Goal: Task Accomplishment & Management: Use online tool/utility

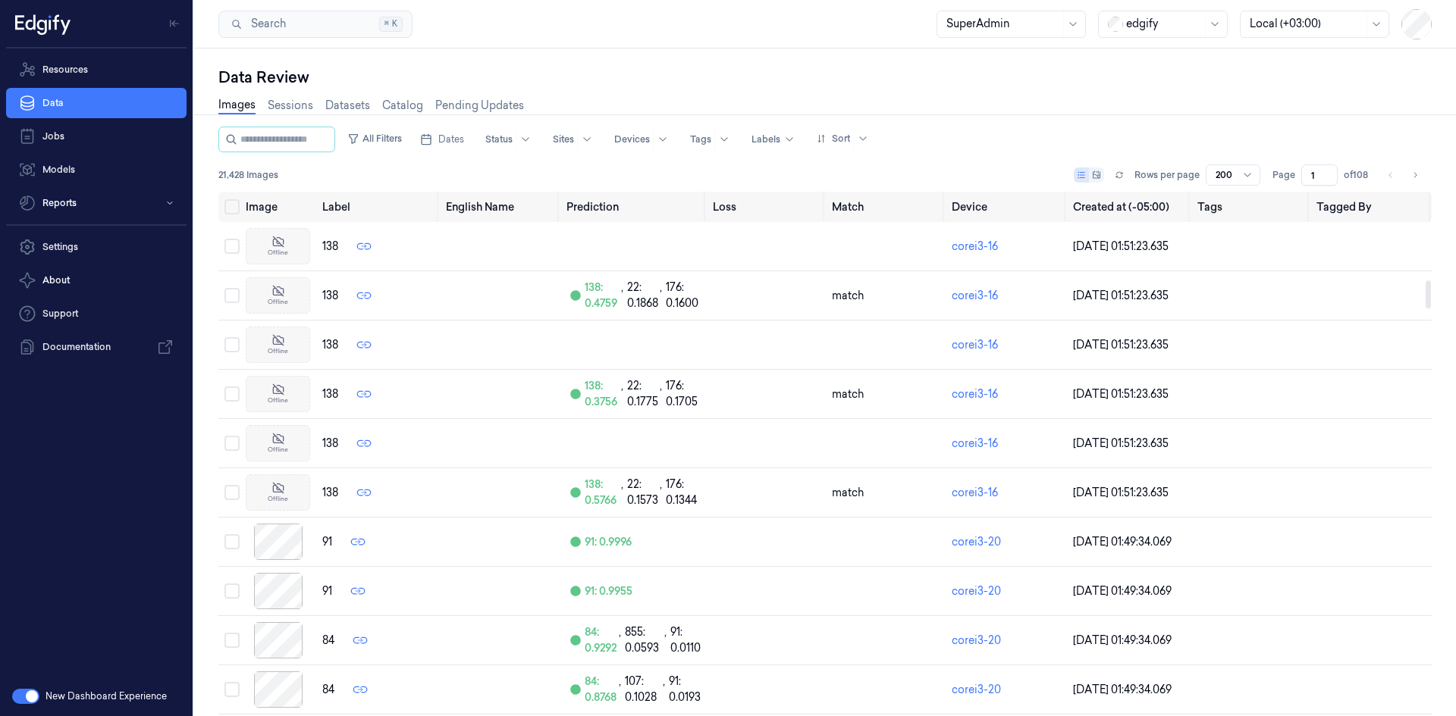
scroll to position [1668, 0]
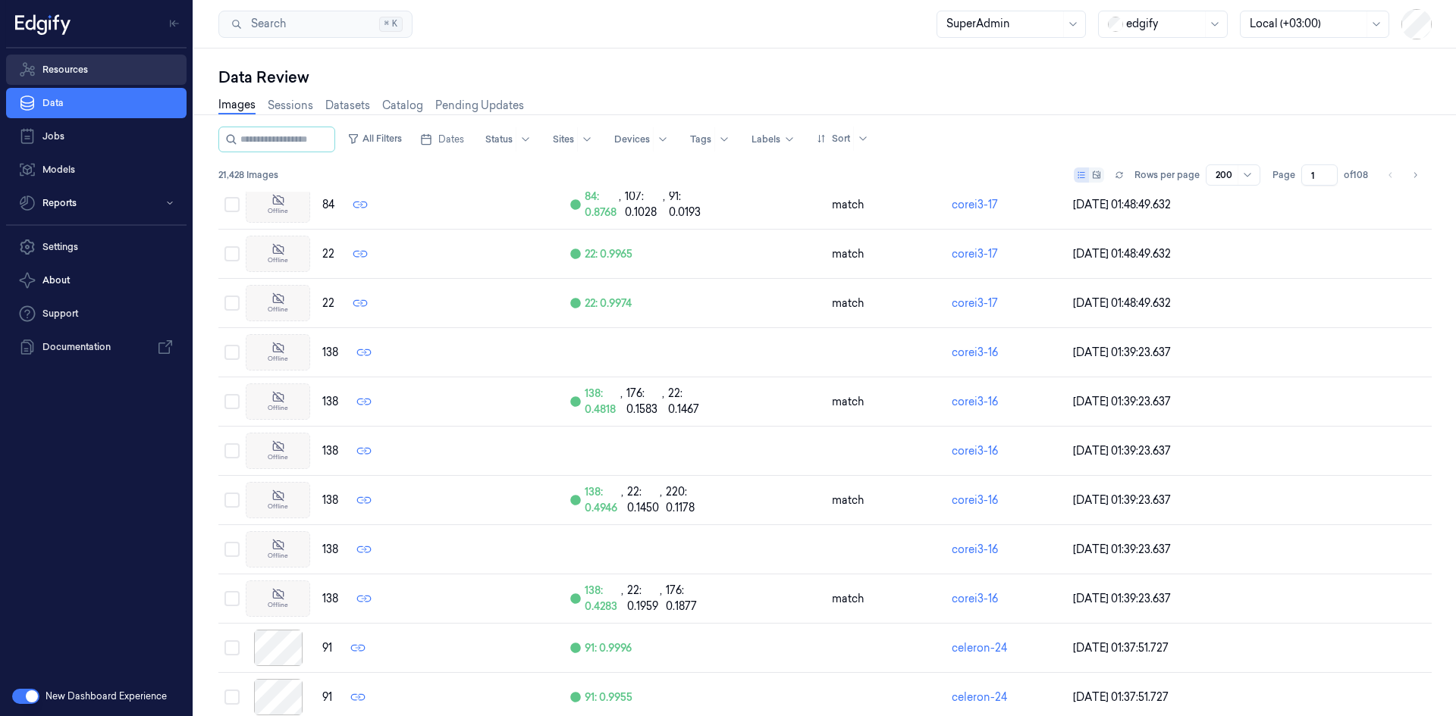
drag, startPoint x: 54, startPoint y: 69, endPoint x: 58, endPoint y: 81, distance: 12.7
click at [55, 69] on link "Resources" at bounding box center [96, 70] width 180 height 30
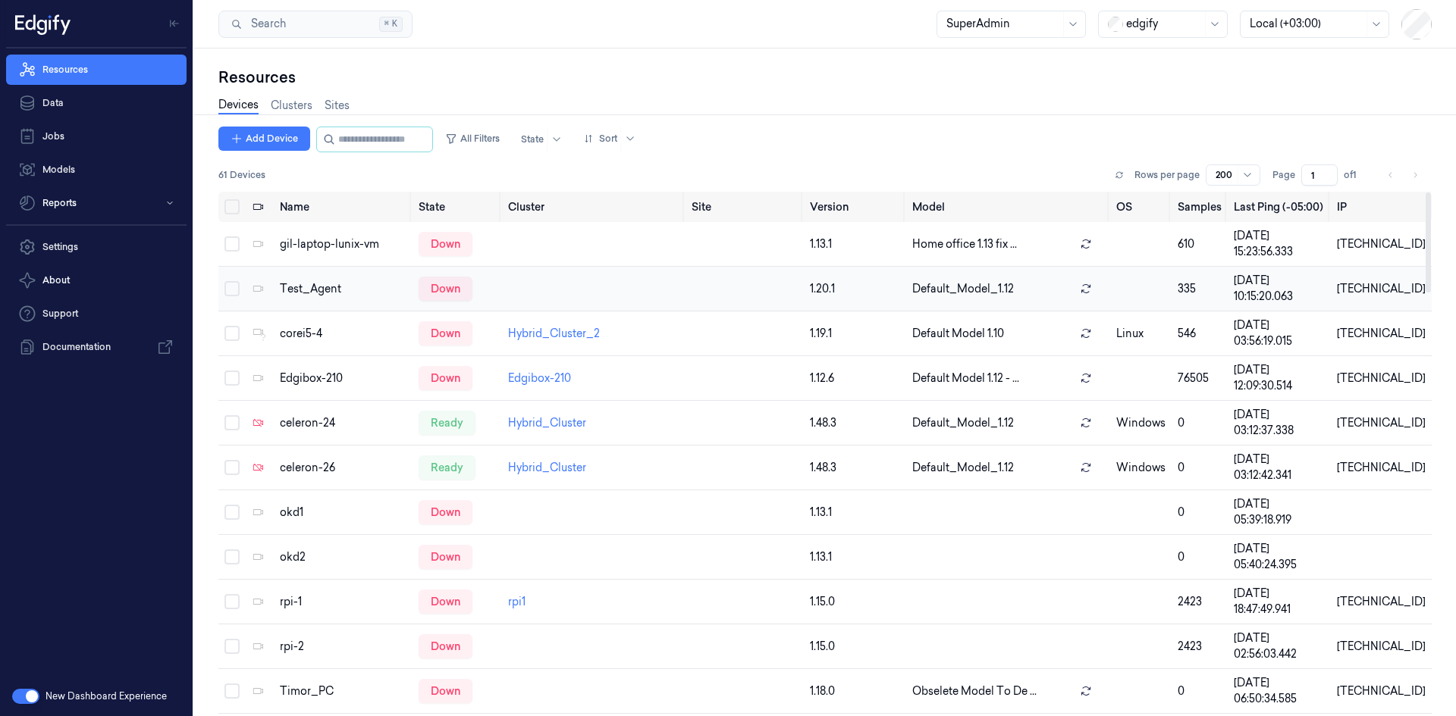
click at [230, 289] on button "Select row" at bounding box center [231, 288] width 15 height 15
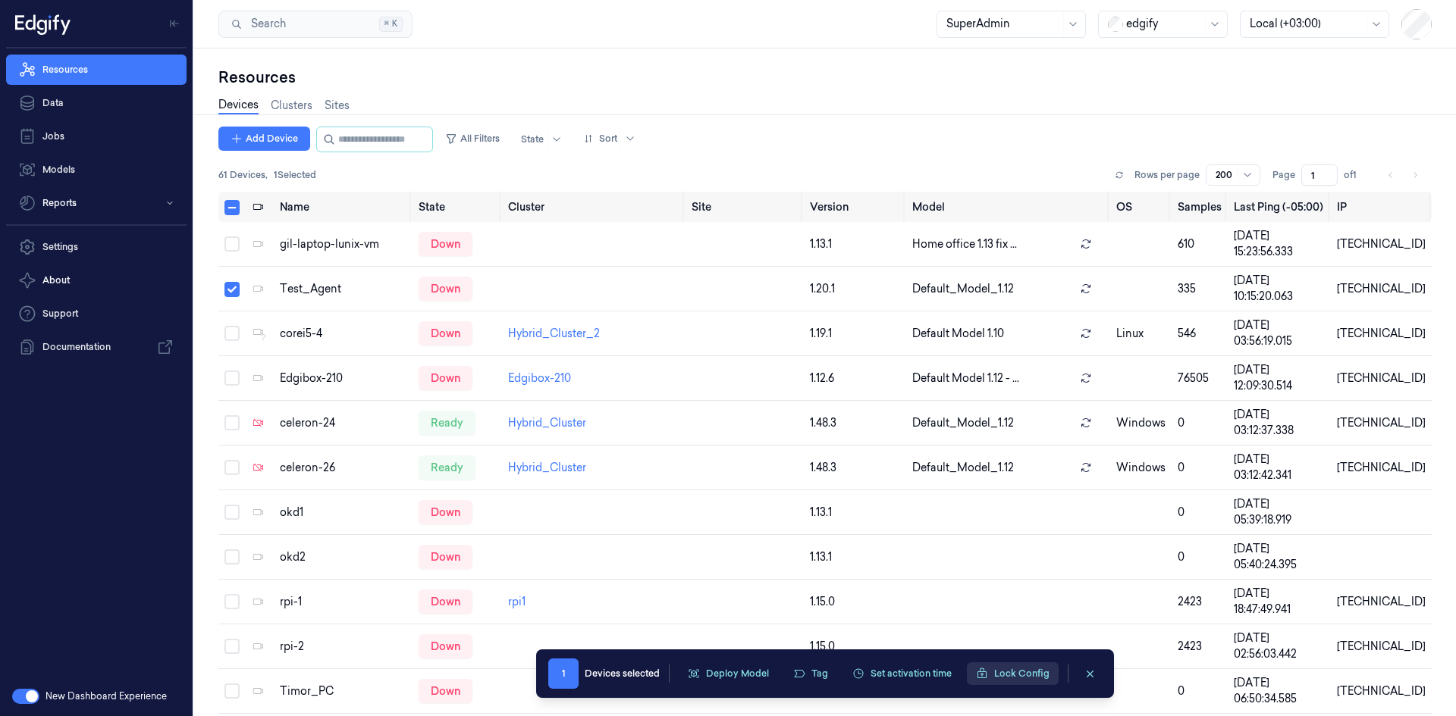
click at [1023, 671] on button "Lock Config" at bounding box center [1013, 674] width 92 height 23
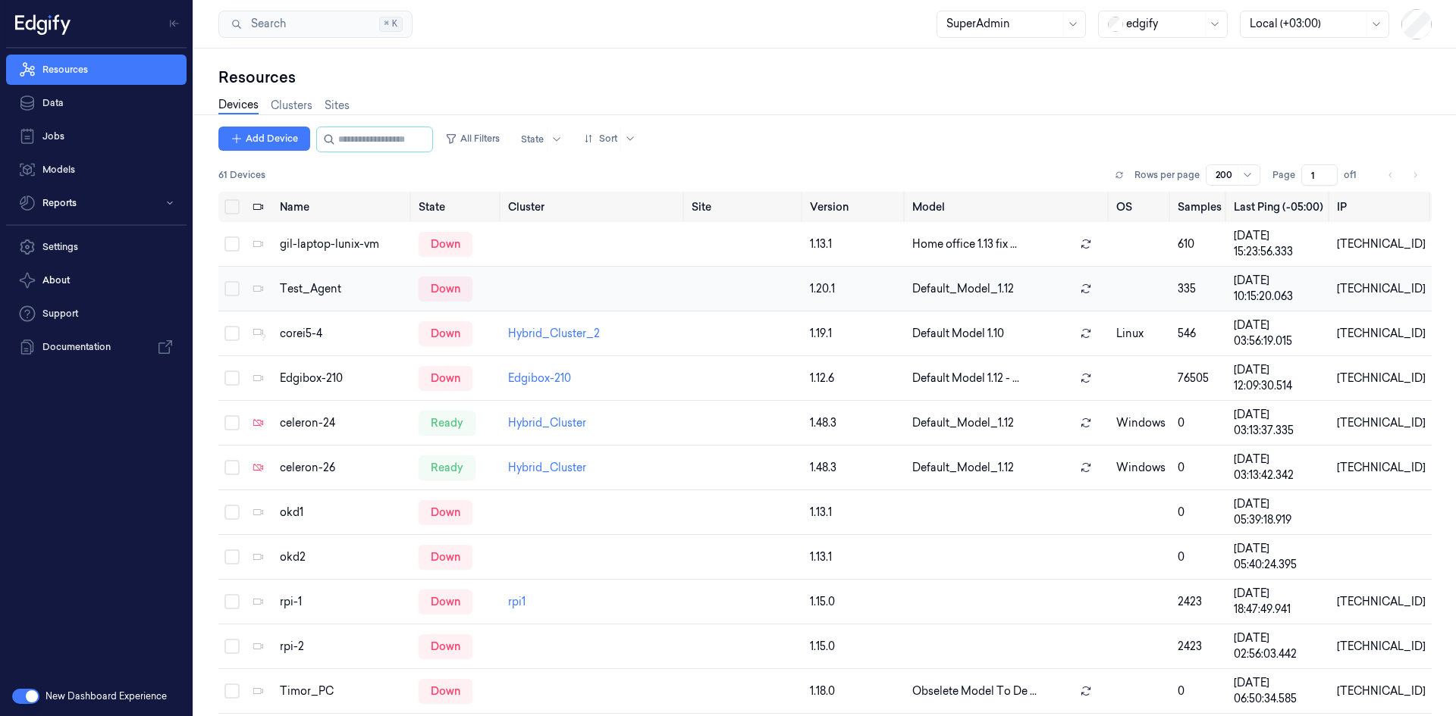
click at [234, 293] on button "Select row" at bounding box center [231, 288] width 15 height 15
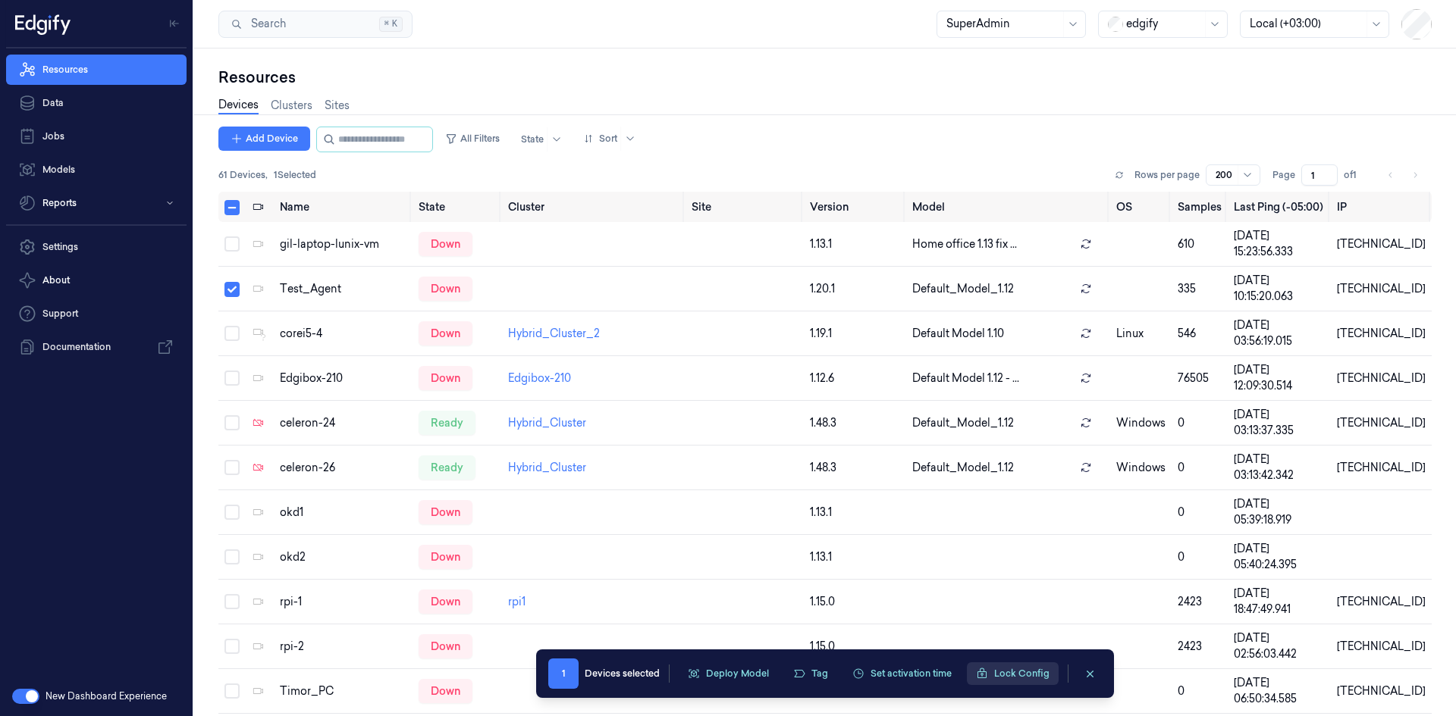
click at [1009, 672] on button "Lock Config" at bounding box center [1013, 674] width 92 height 23
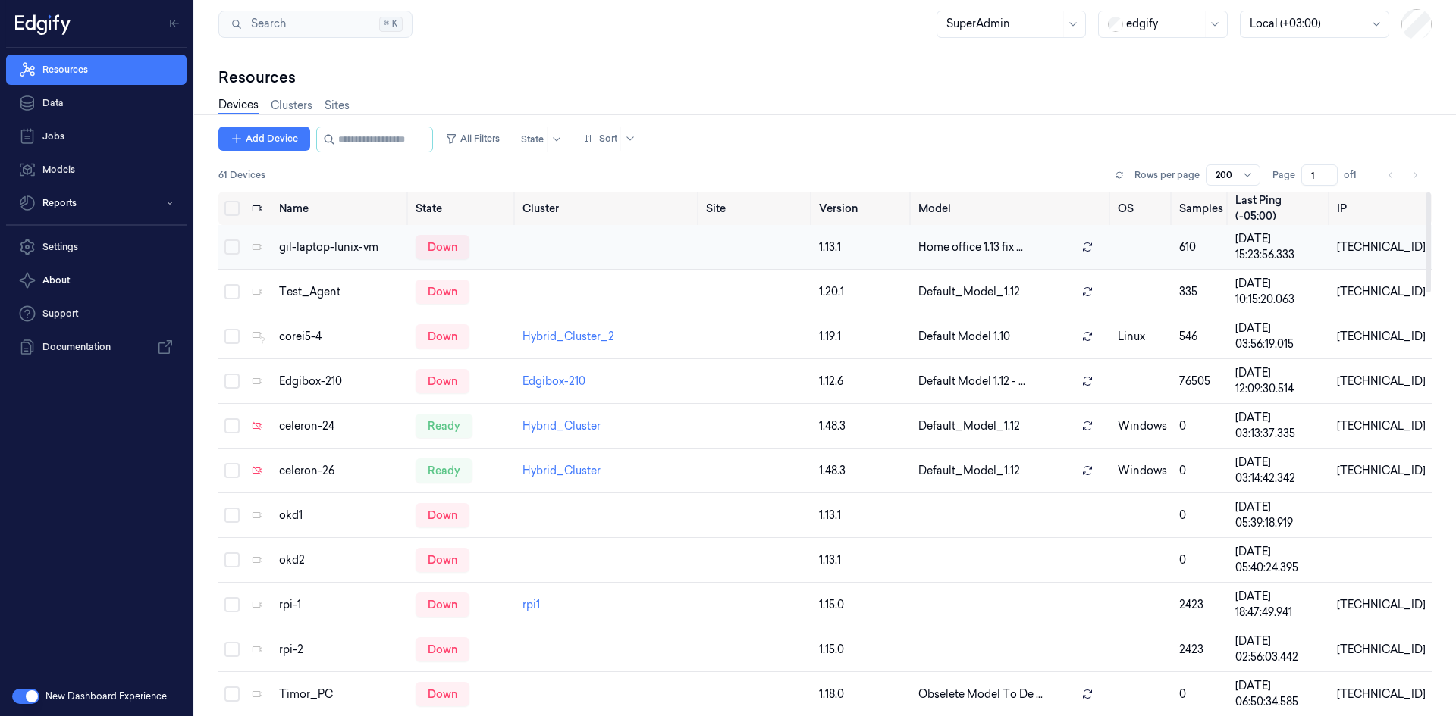
click at [230, 245] on button "Select row" at bounding box center [231, 247] width 15 height 15
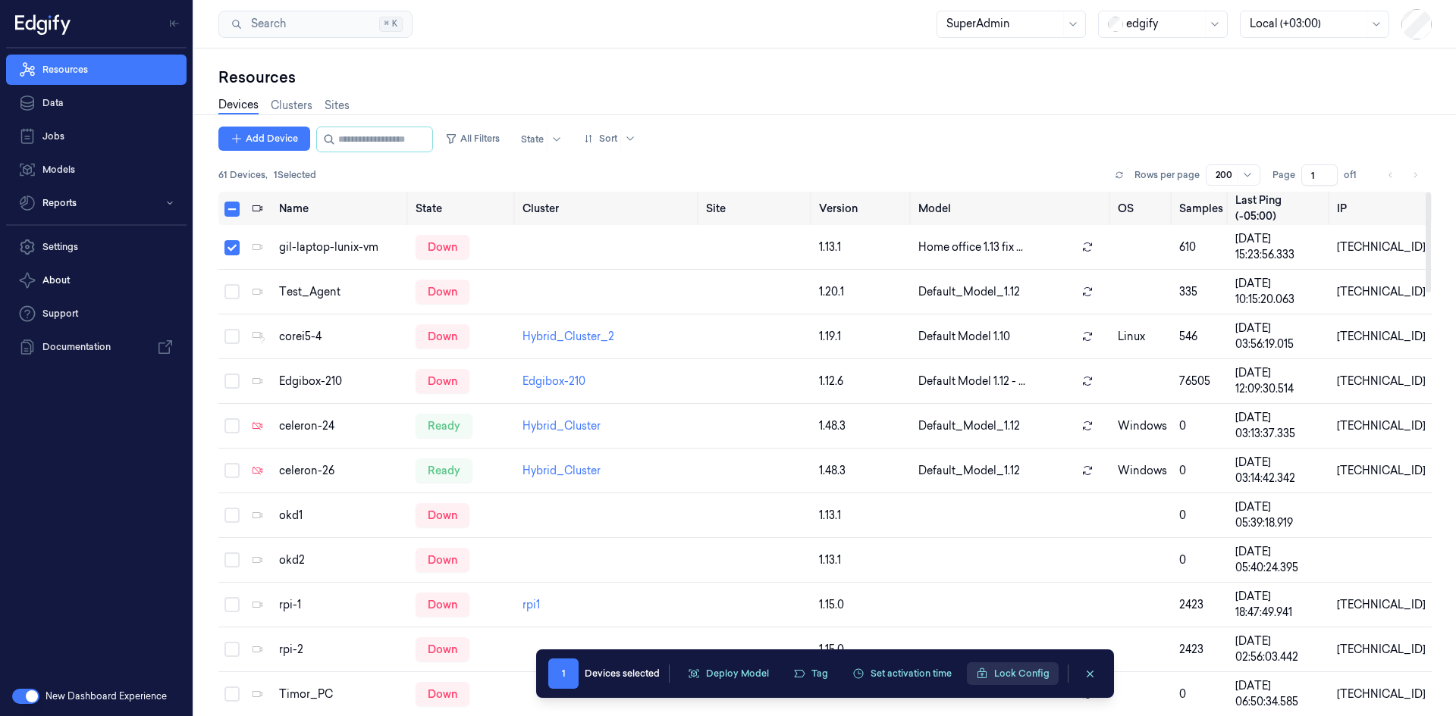
click at [1031, 674] on button "Lock Config" at bounding box center [1013, 674] width 92 height 23
